Goal: Find specific page/section: Find specific page/section

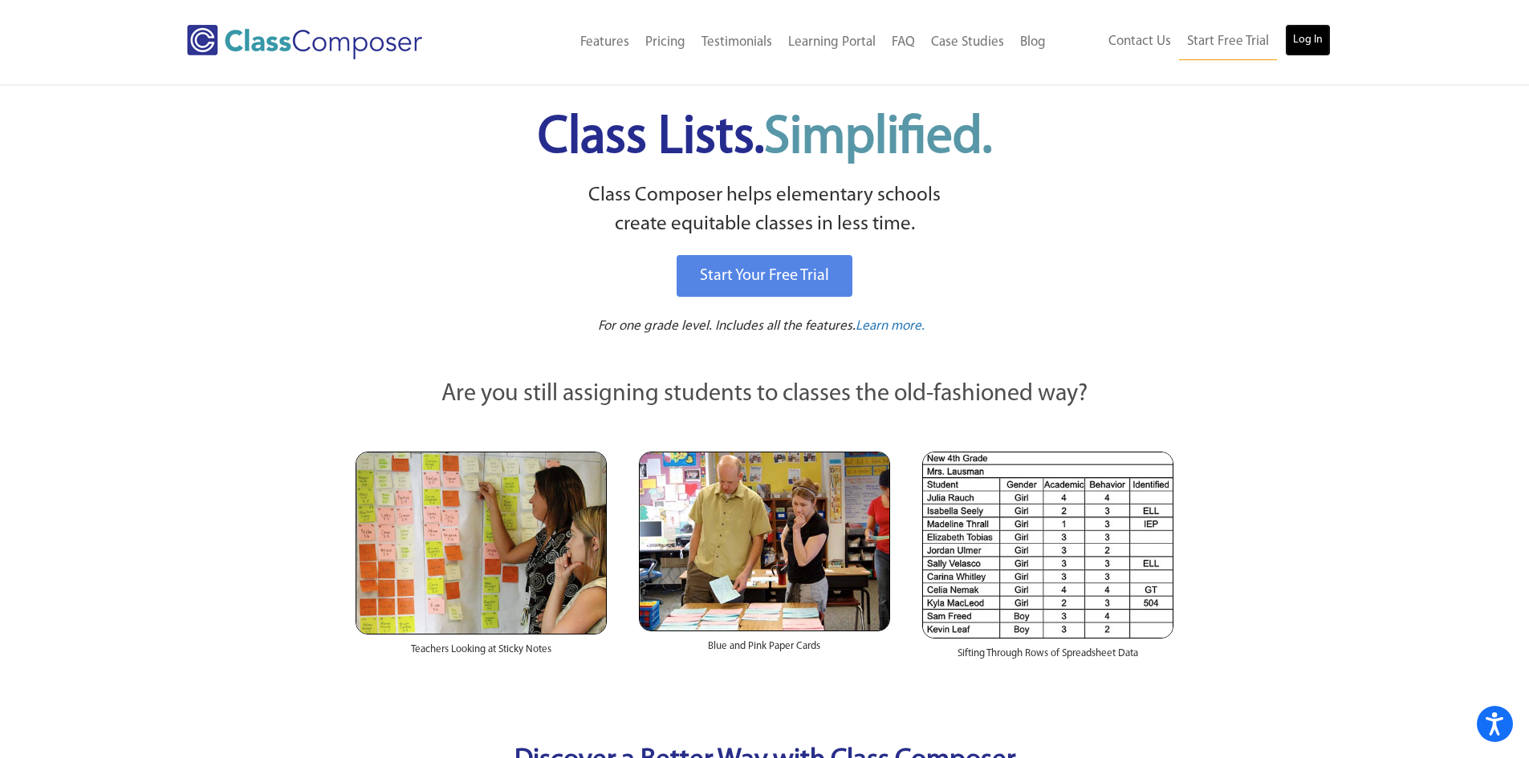
click at [1311, 43] on link "Log In" at bounding box center [1308, 40] width 46 height 32
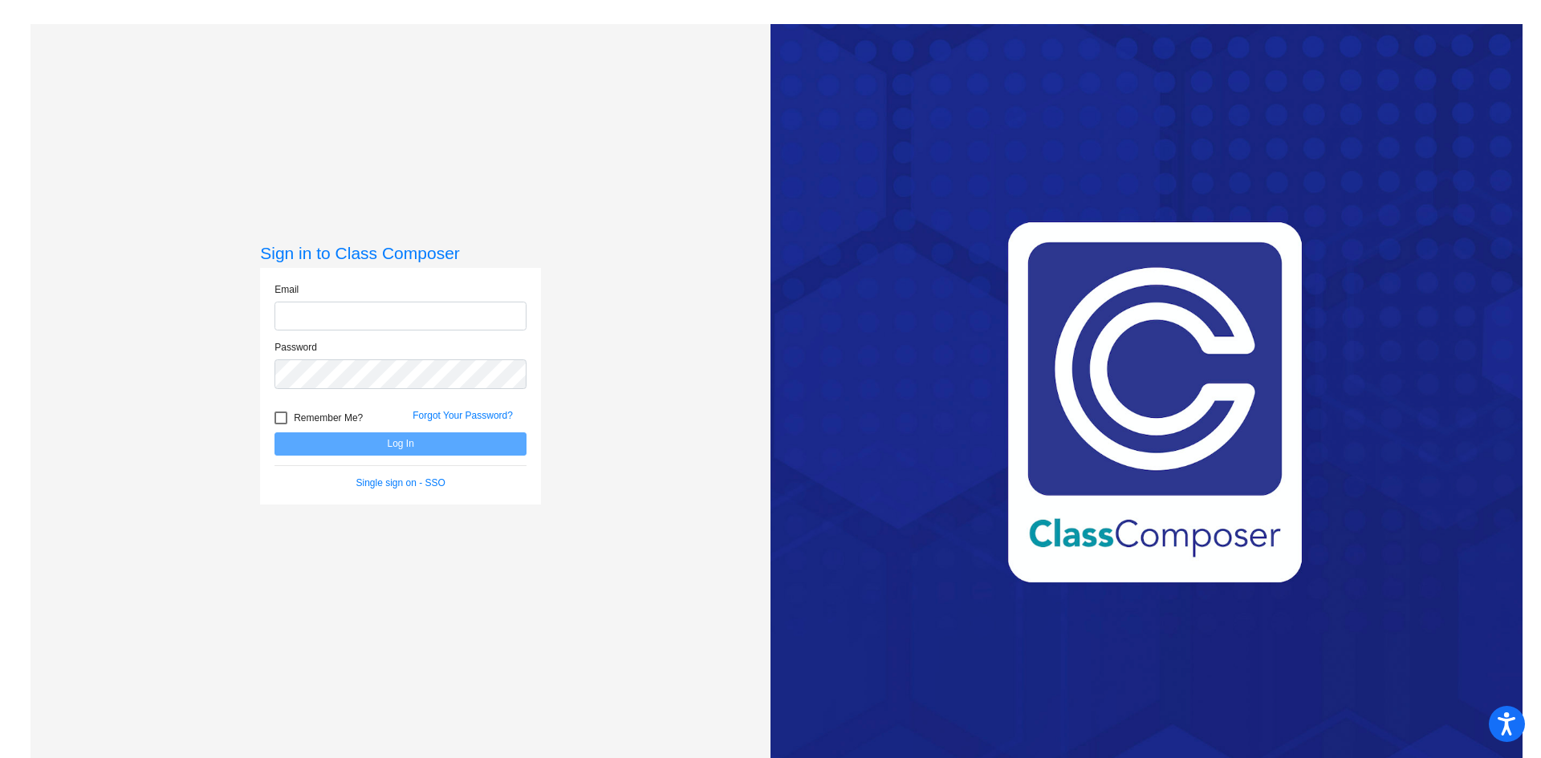
type input "ihand@rcschool.org"
click at [400, 446] on button "Log In" at bounding box center [400, 444] width 252 height 23
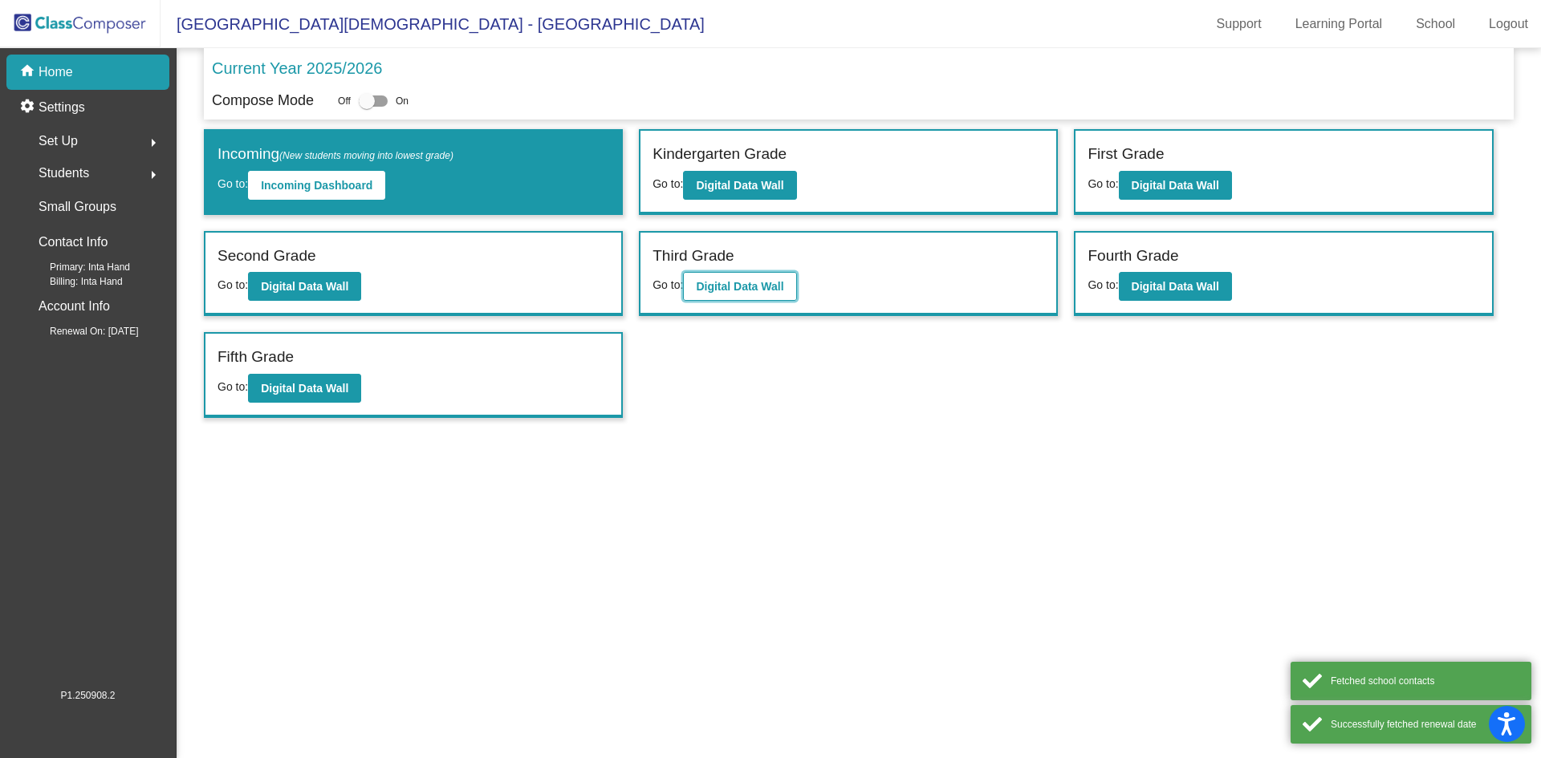
click at [760, 280] on b "Digital Data Wall" at bounding box center [739, 286] width 87 height 13
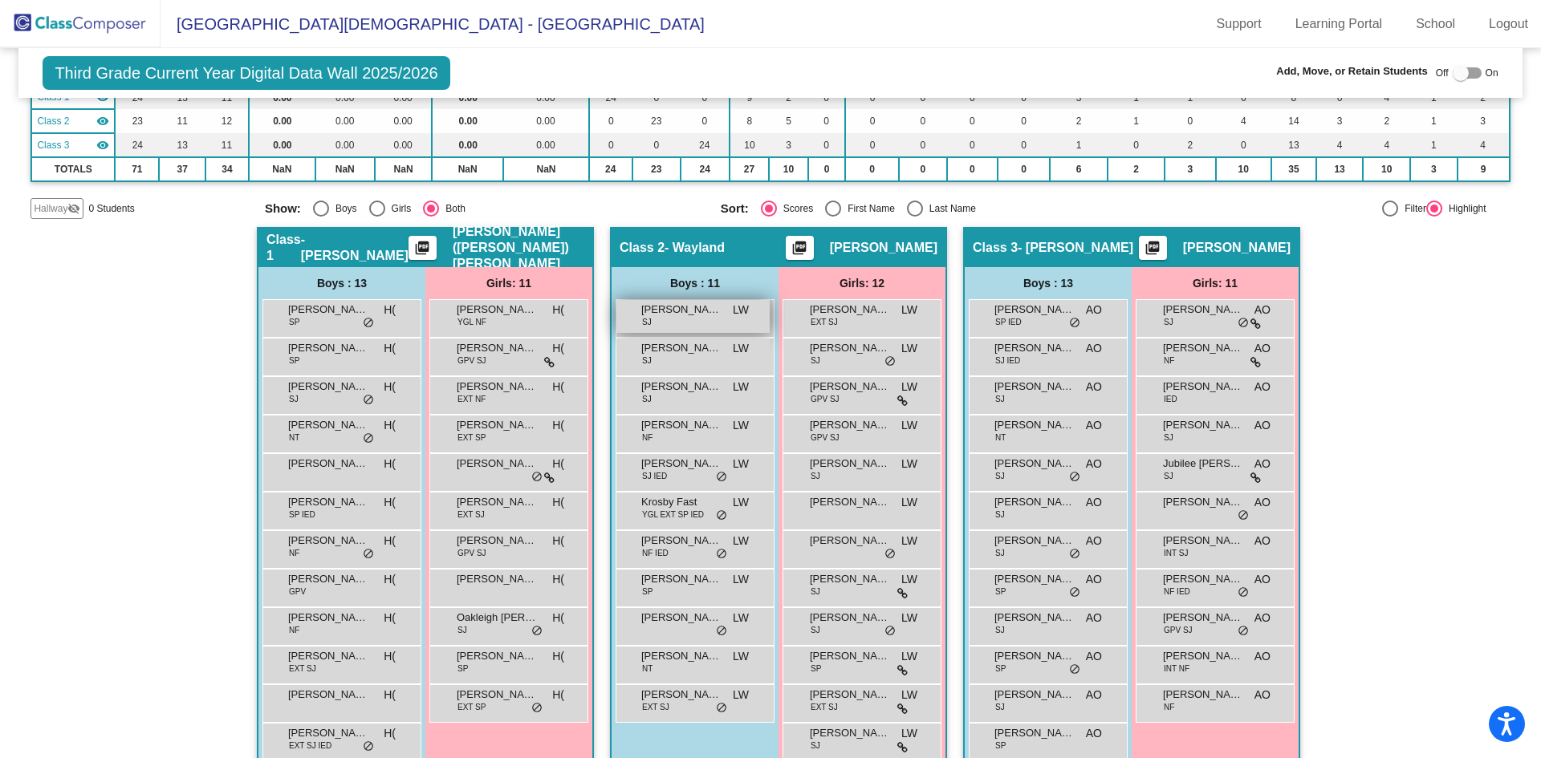
scroll to position [228, 0]
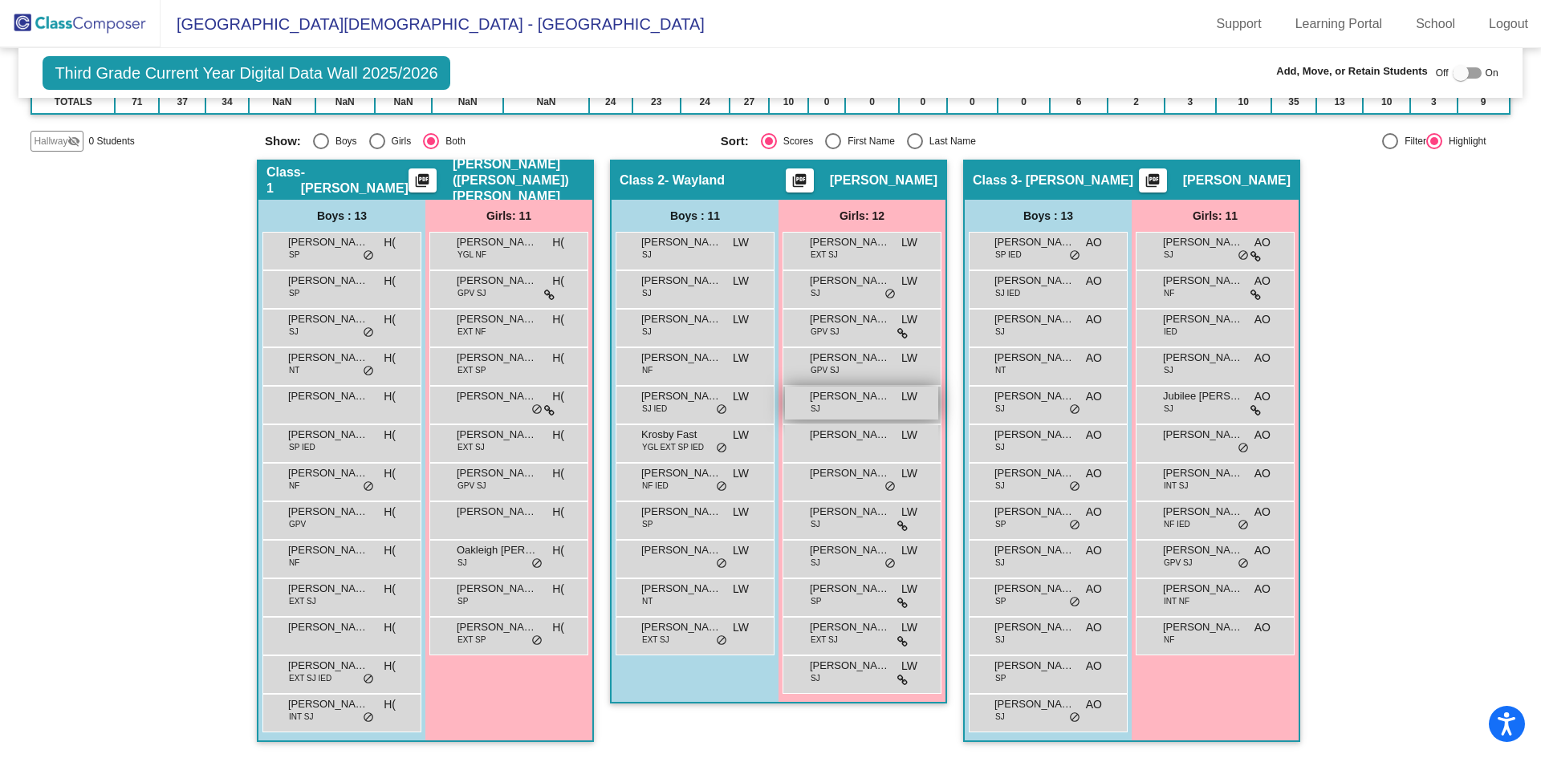
click at [859, 404] on span "Gemma Sather" at bounding box center [850, 396] width 80 height 16
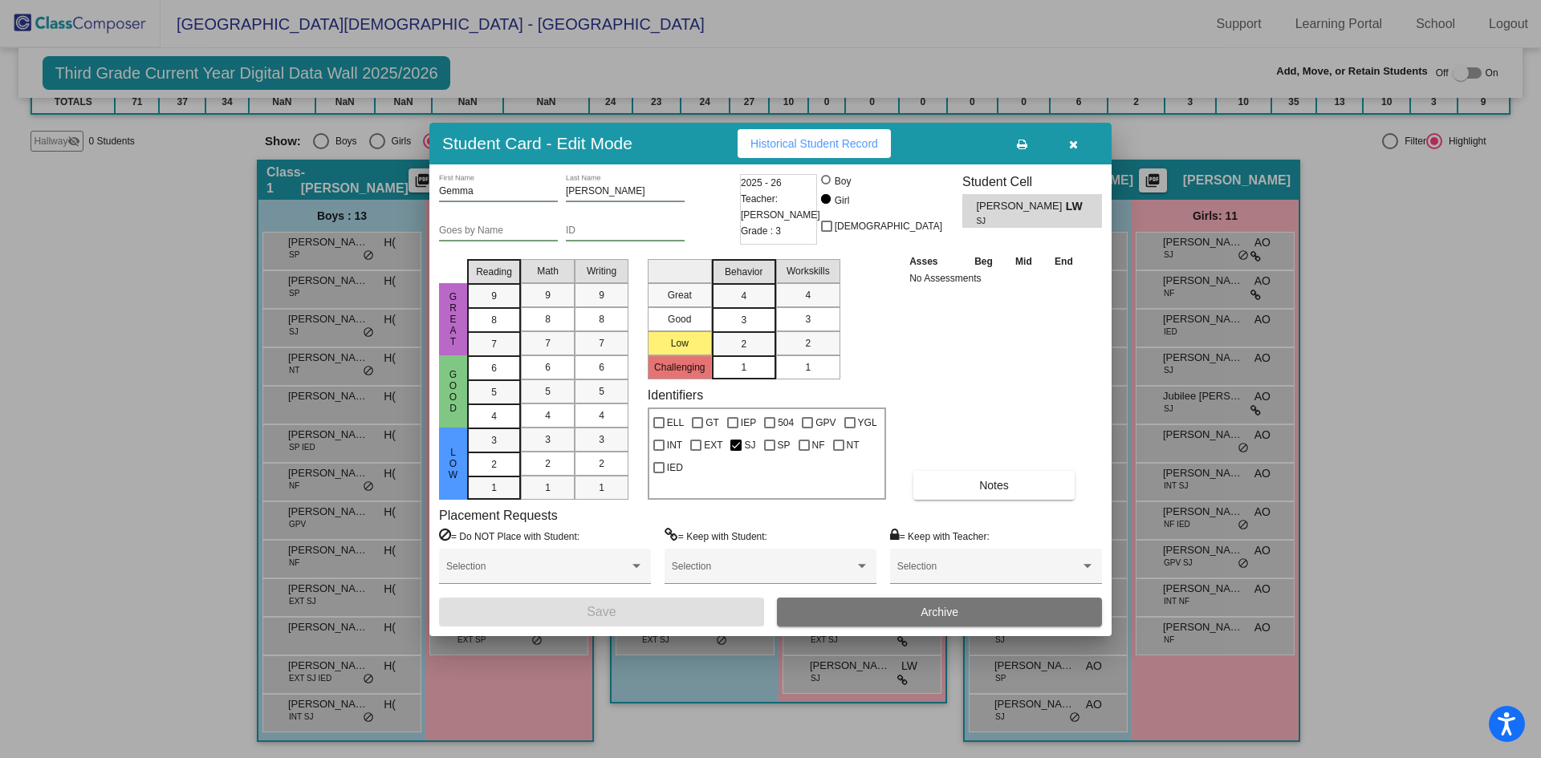
click at [1075, 139] on icon "button" at bounding box center [1073, 144] width 9 height 11
